Goal: Book appointment/travel/reservation

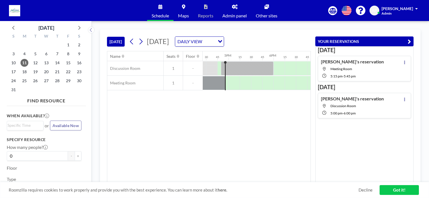
scroll to position [0, 741]
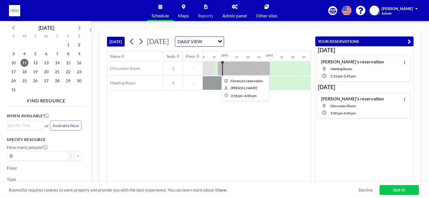
click at [227, 66] on div at bounding box center [244, 69] width 53 height 14
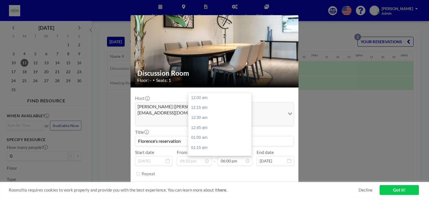
scroll to position [720, 0]
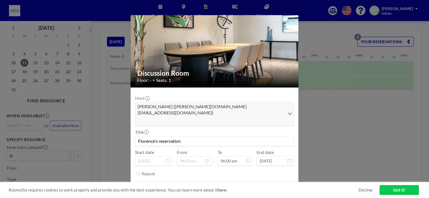
click at [316, 34] on div "Discussion Room Floor: - • Seats: 1 Host [PERSON_NAME] ([PERSON_NAME][DOMAIN_NA…" at bounding box center [214, 99] width 429 height 198
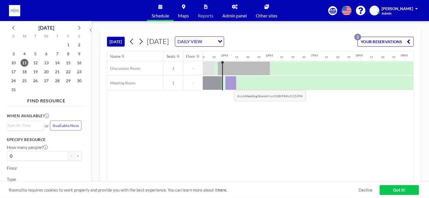
click at [230, 86] on div at bounding box center [230, 83] width 11 height 14
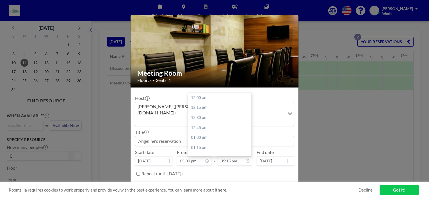
scroll to position [690, 0]
click at [275, 183] on button "BOOK NOW" at bounding box center [280, 188] width 28 height 10
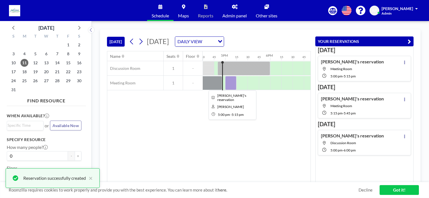
click at [229, 82] on div at bounding box center [230, 83] width 11 height 14
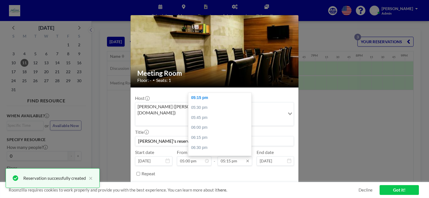
click at [232, 156] on input "05:15 pm" at bounding box center [235, 161] width 35 height 10
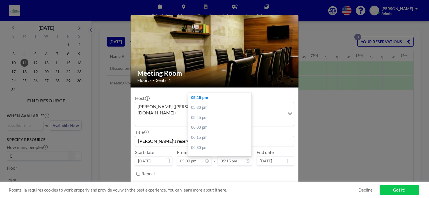
click at [200, 123] on div "06:00 pm" at bounding box center [221, 128] width 66 height 10
type input "06:00 pm"
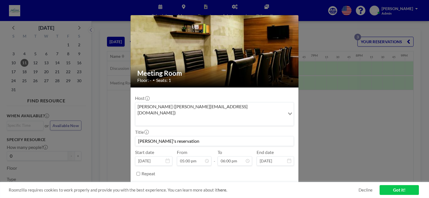
click at [272, 183] on button "SAVE CHANGES" at bounding box center [276, 188] width 35 height 10
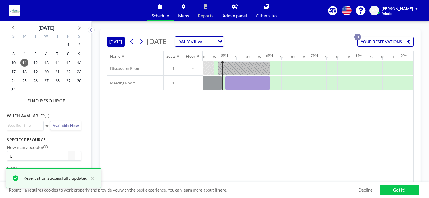
click at [398, 42] on button "YOUR RESERVATIONS 3" at bounding box center [386, 42] width 56 height 10
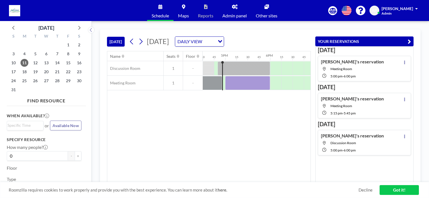
click at [332, 28] on div "[DATE] [DATE] DAILY VIEW Loading... Name Seats Floor 12AM 15 30 45 1AM 15 30 45…" at bounding box center [261, 109] width 338 height 177
click at [331, 27] on div "[DATE] [DATE] DAILY VIEW Loading... Name Seats Floor 12AM 15 30 45 1AM 15 30 45…" at bounding box center [261, 109] width 338 height 177
